Goal: Task Accomplishment & Management: Complete application form

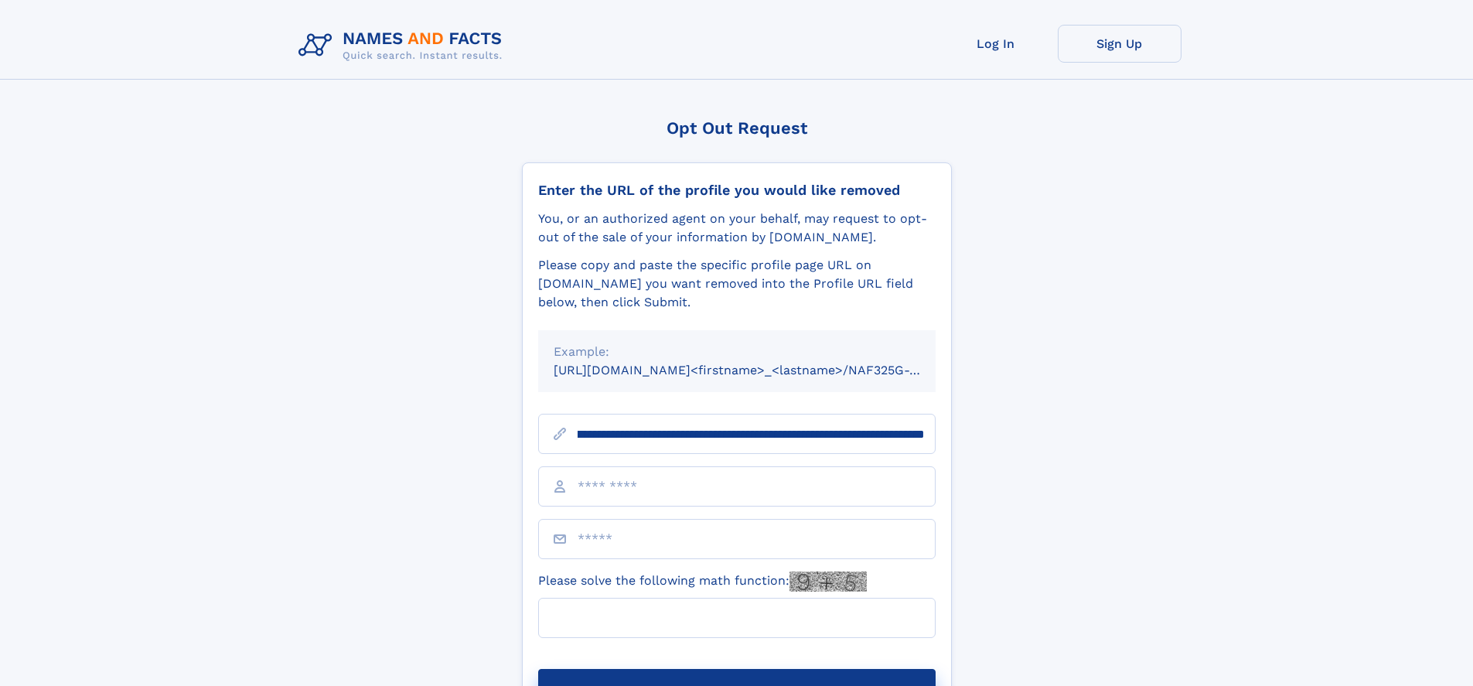
scroll to position [0, 167]
type input "**********"
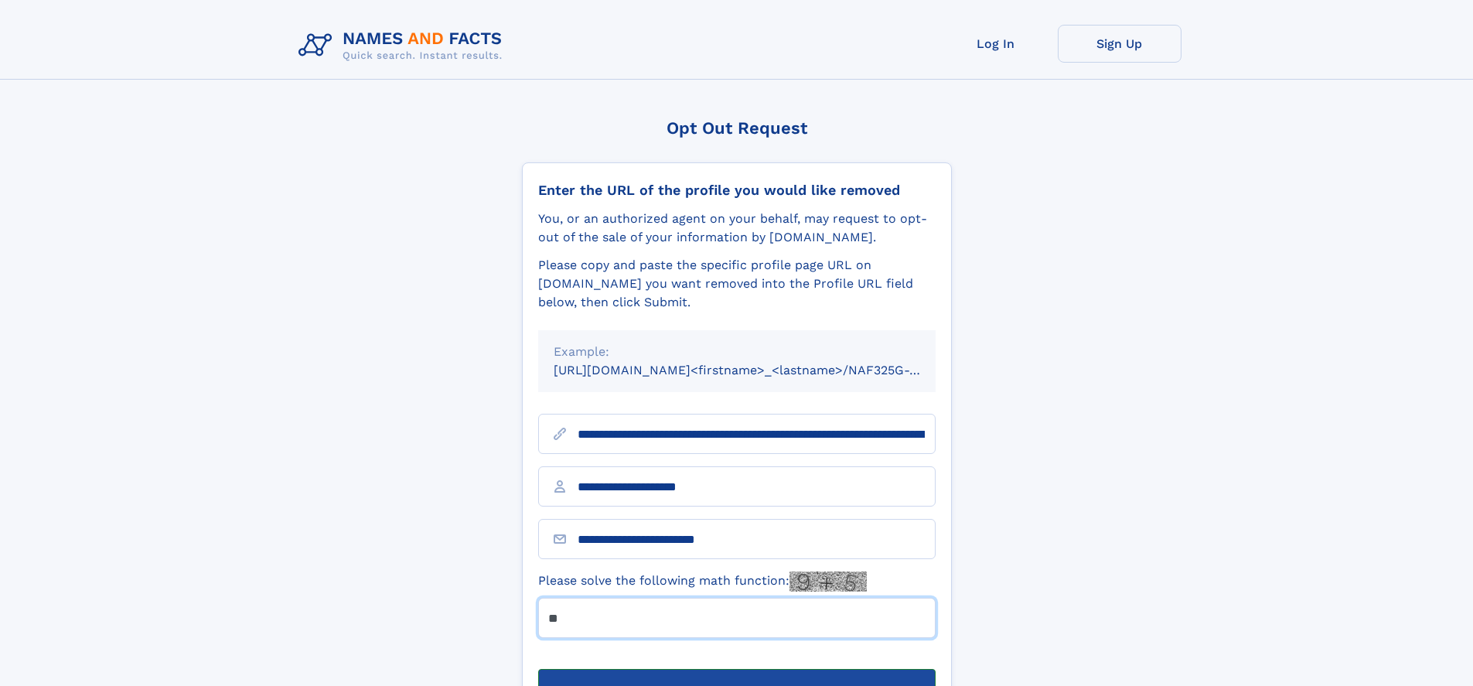
type input "**"
click at [736, 669] on button "Submit Opt Out Request" at bounding box center [736, 693] width 397 height 49
